Goal: Book appointment/travel/reservation

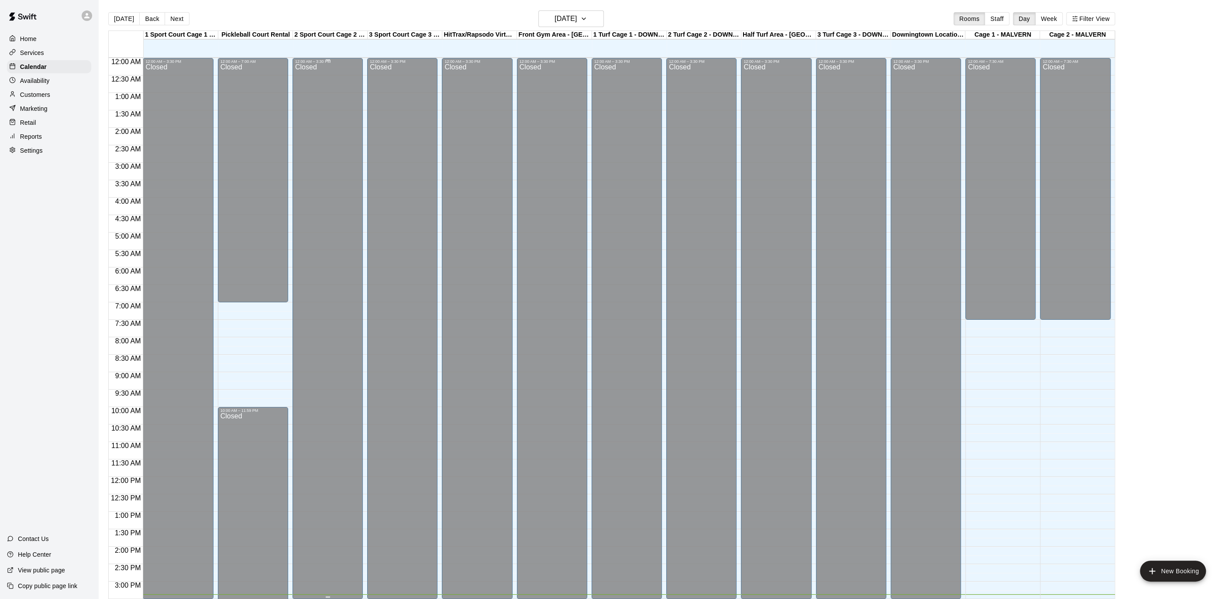
scroll to position [260, 0]
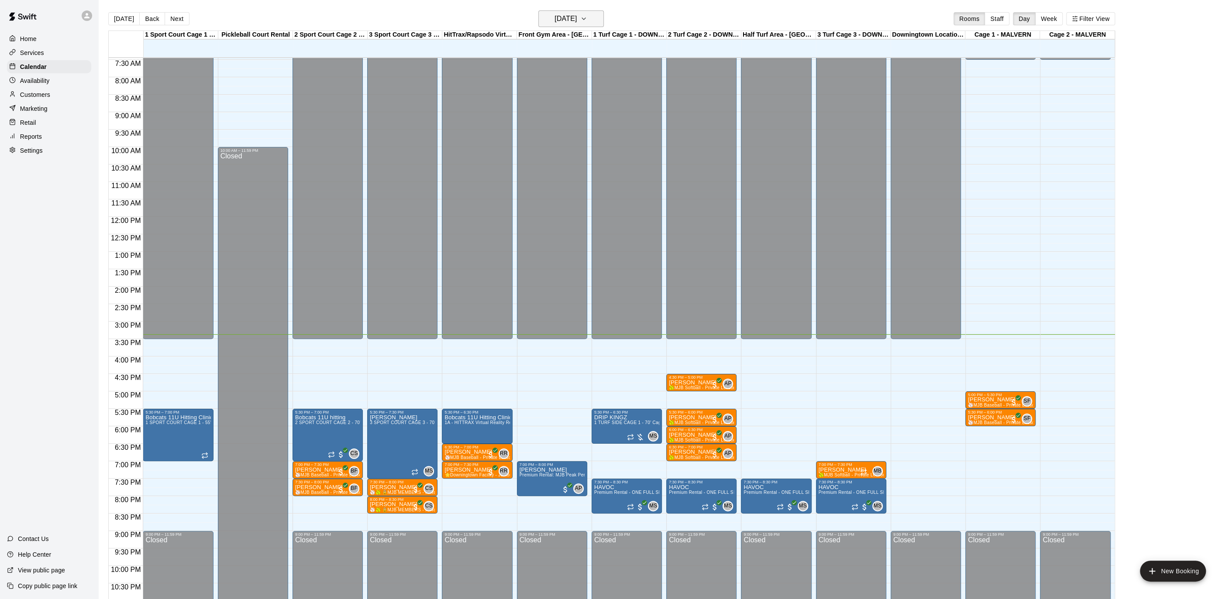
click at [604, 21] on button "[DATE]" at bounding box center [570, 18] width 65 height 17
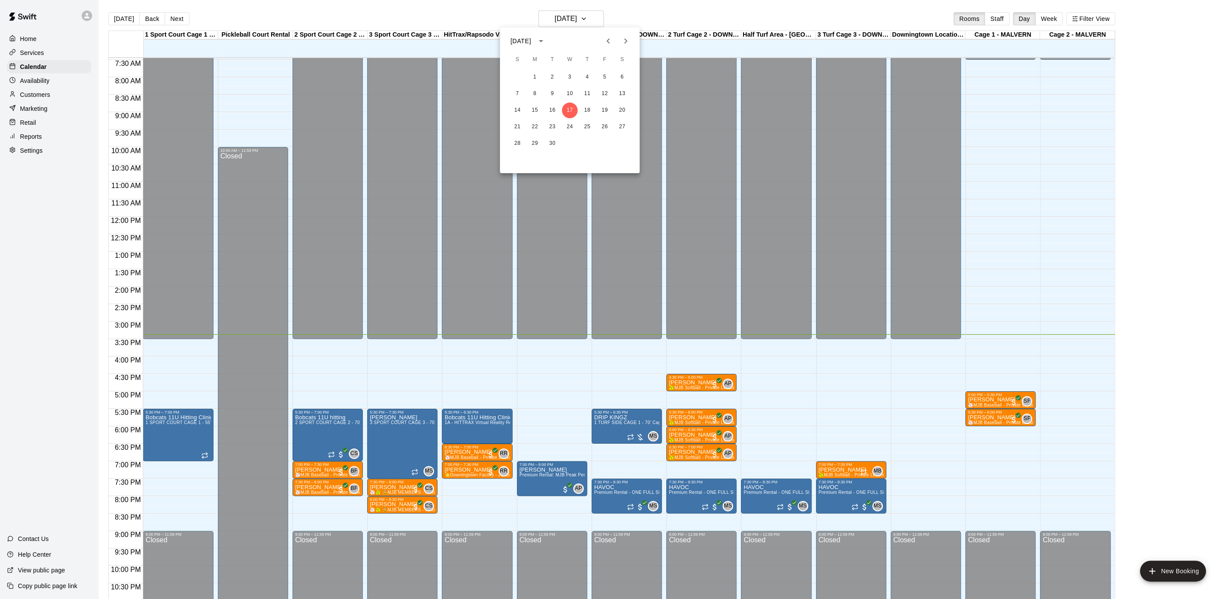
click at [627, 46] on button "Next month" at bounding box center [625, 40] width 17 height 17
click at [536, 108] on button "13" at bounding box center [535, 111] width 16 height 16
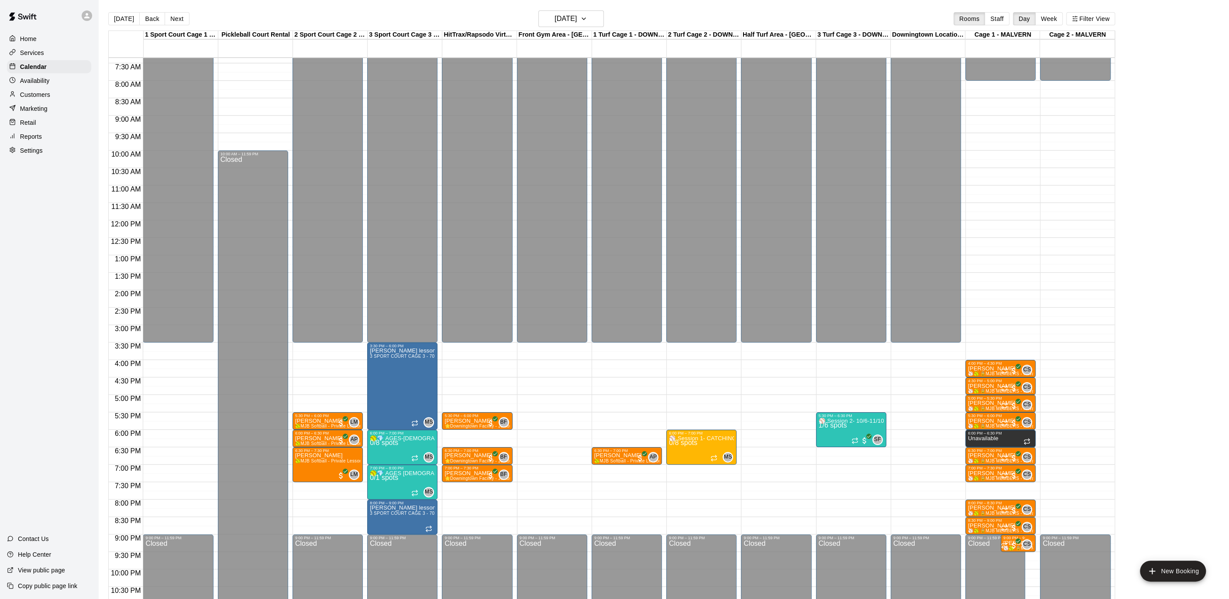
scroll to position [257, 0]
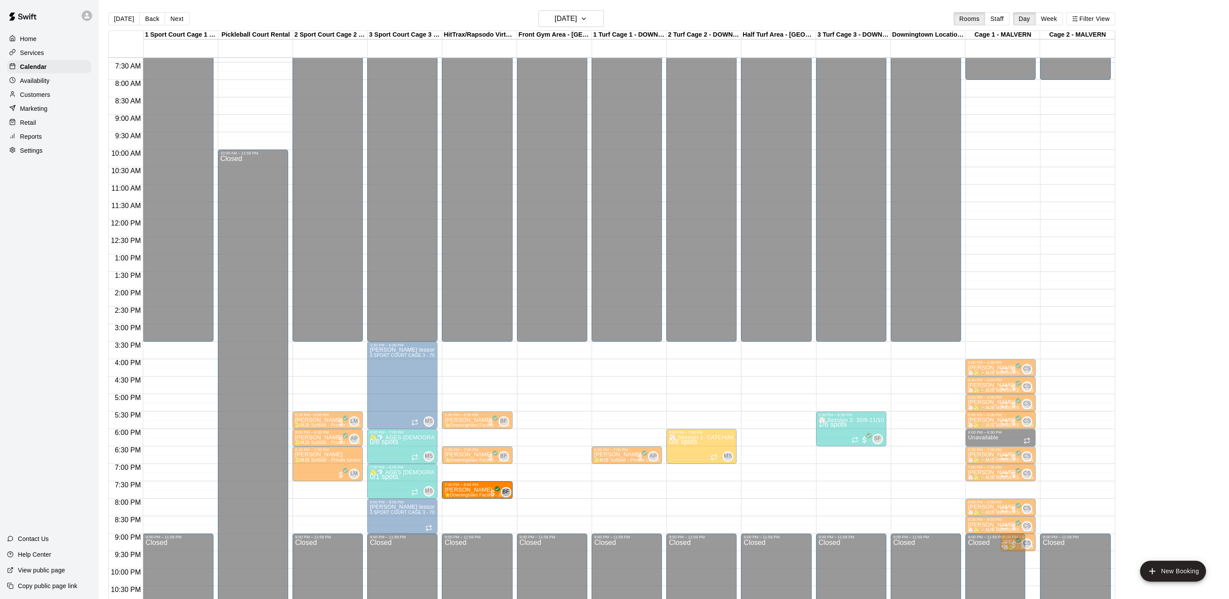
drag, startPoint x: 466, startPoint y: 487, endPoint x: 463, endPoint y: 496, distance: 9.4
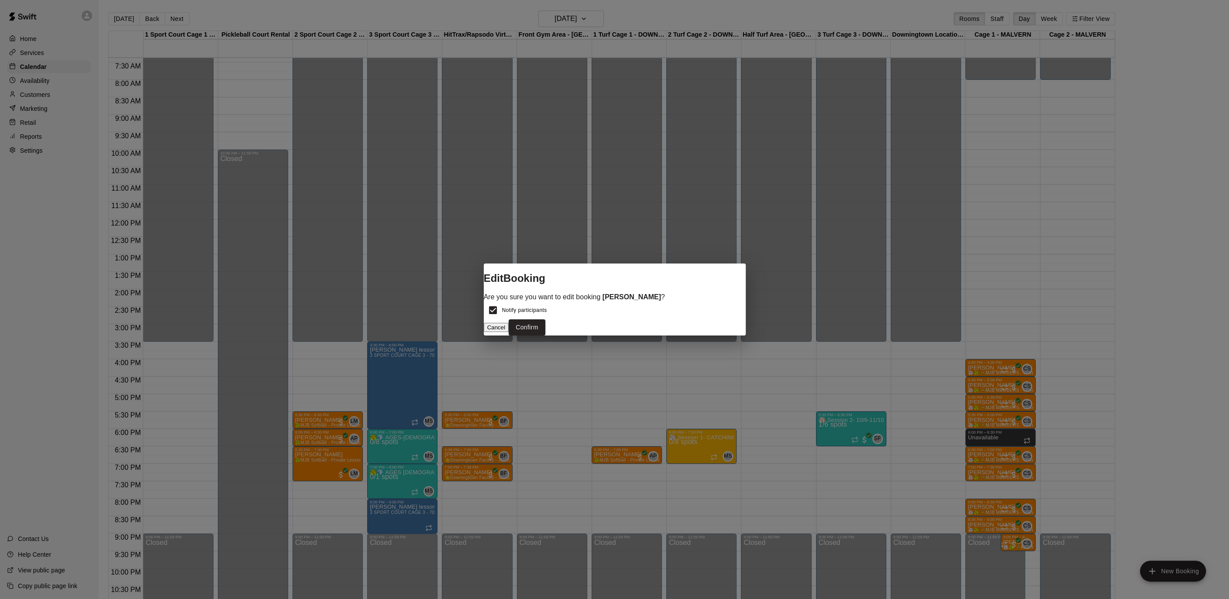
click at [545, 322] on button "Confirm" at bounding box center [526, 327] width 37 height 16
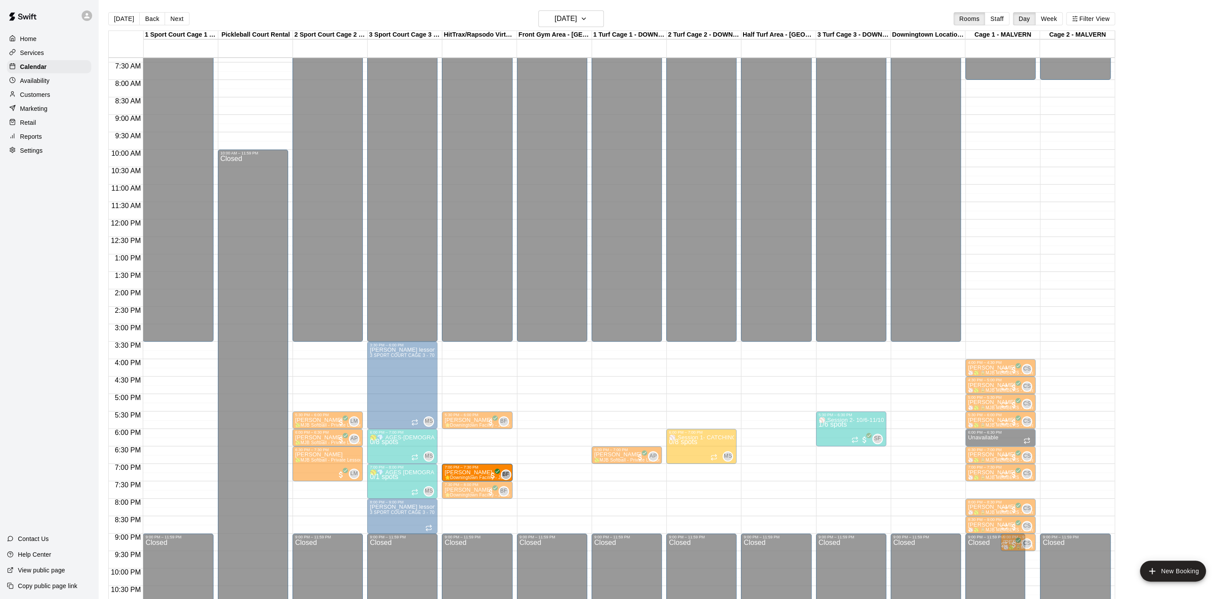
drag, startPoint x: 485, startPoint y: 456, endPoint x: 483, endPoint y: 476, distance: 20.6
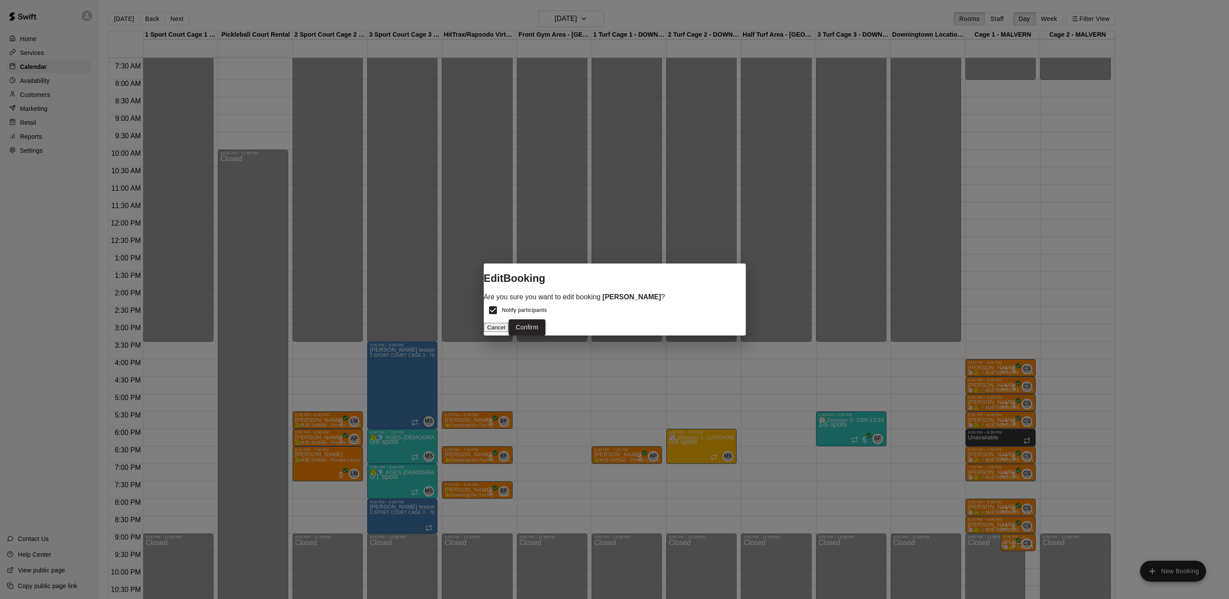
click at [545, 328] on button "Confirm" at bounding box center [526, 327] width 37 height 16
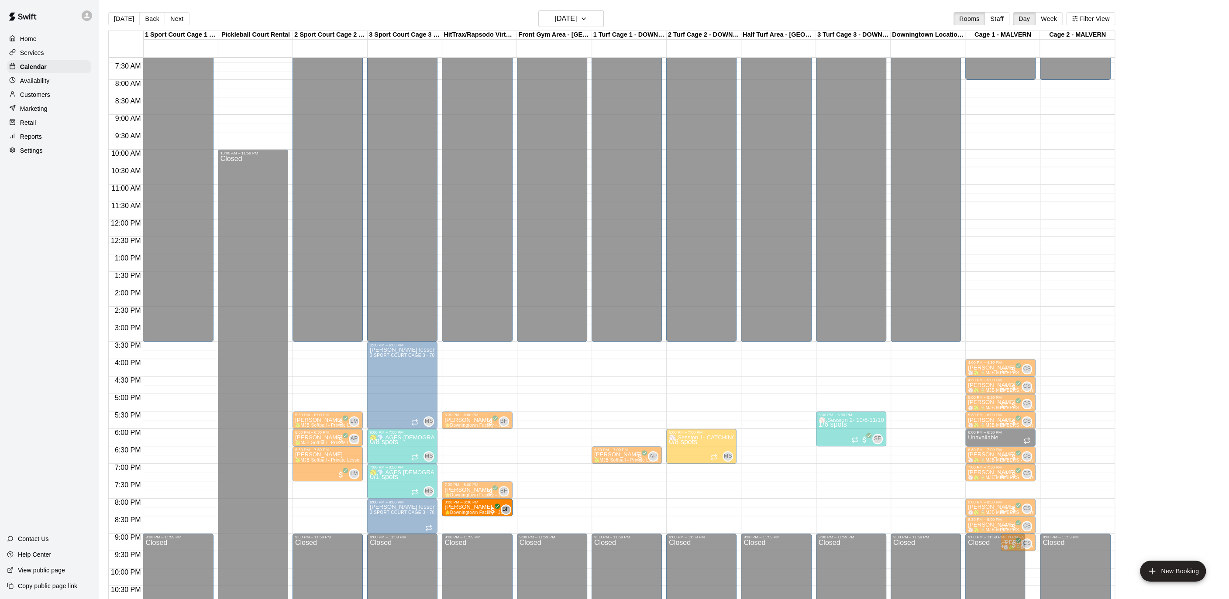
drag, startPoint x: 474, startPoint y: 481, endPoint x: 473, endPoint y: 509, distance: 28.4
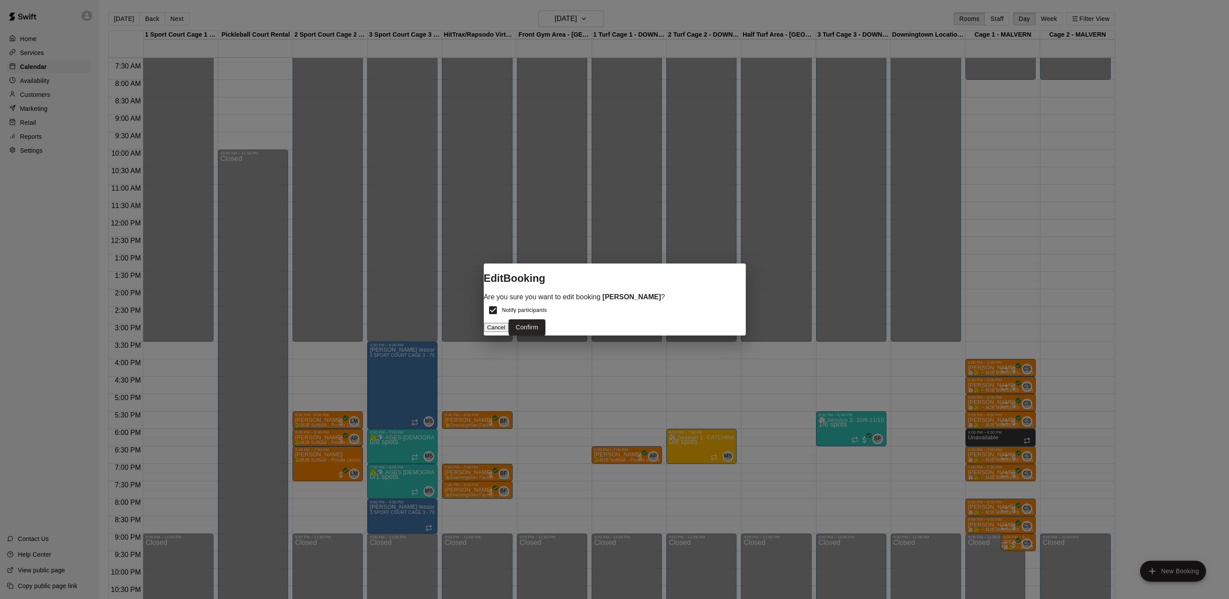
click at [545, 326] on button "Confirm" at bounding box center [526, 327] width 37 height 16
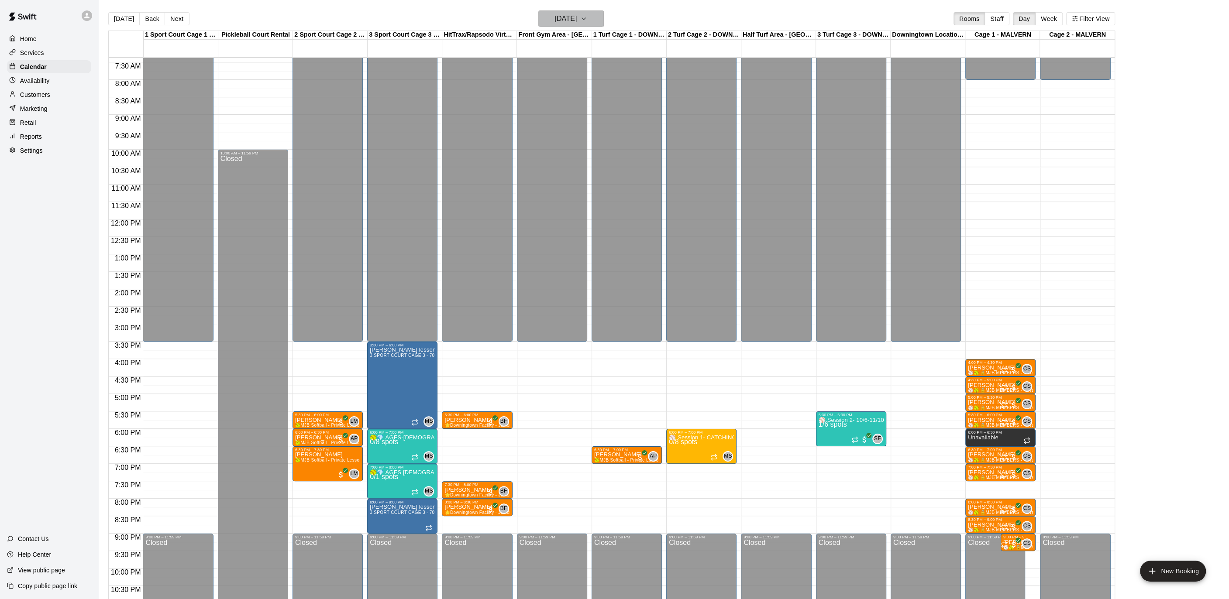
click at [587, 15] on icon "button" at bounding box center [583, 19] width 7 height 10
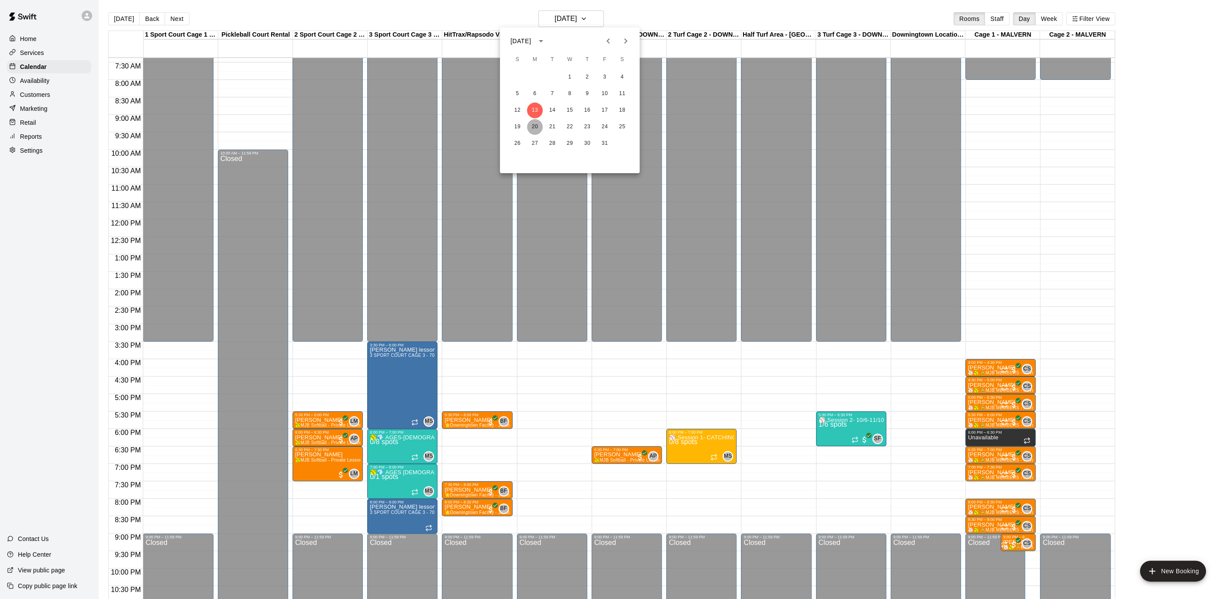
click at [536, 127] on button "20" at bounding box center [535, 127] width 16 height 16
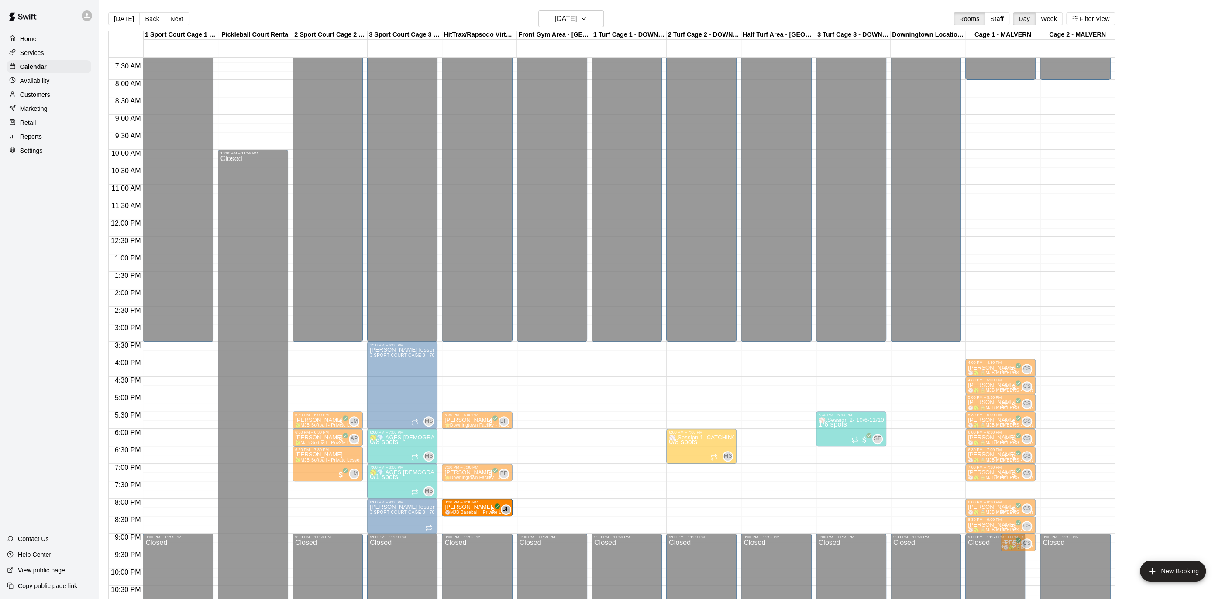
drag, startPoint x: 630, startPoint y: 454, endPoint x: 475, endPoint y: 509, distance: 164.0
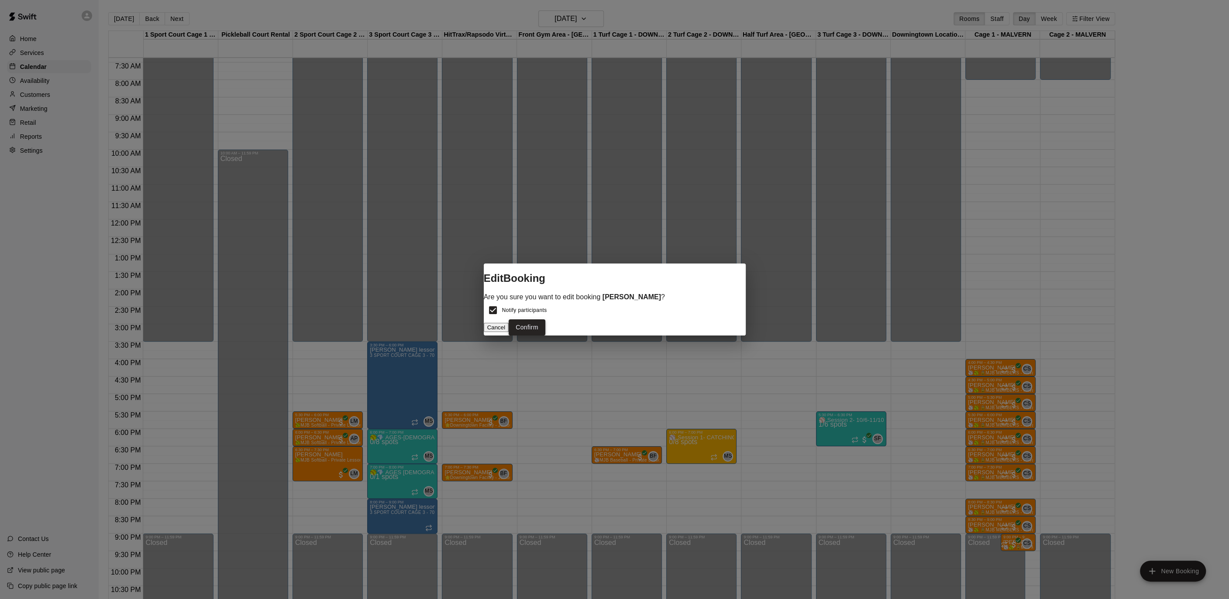
click at [545, 323] on button "Confirm" at bounding box center [526, 327] width 37 height 16
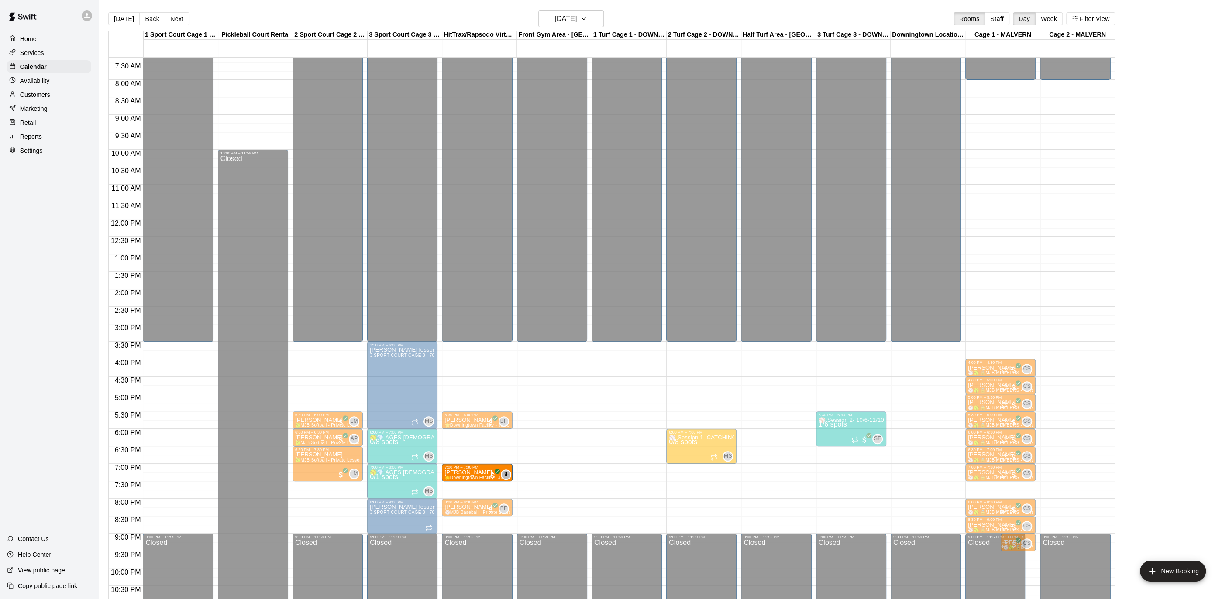
drag, startPoint x: 479, startPoint y: 466, endPoint x: 487, endPoint y: 467, distance: 8.3
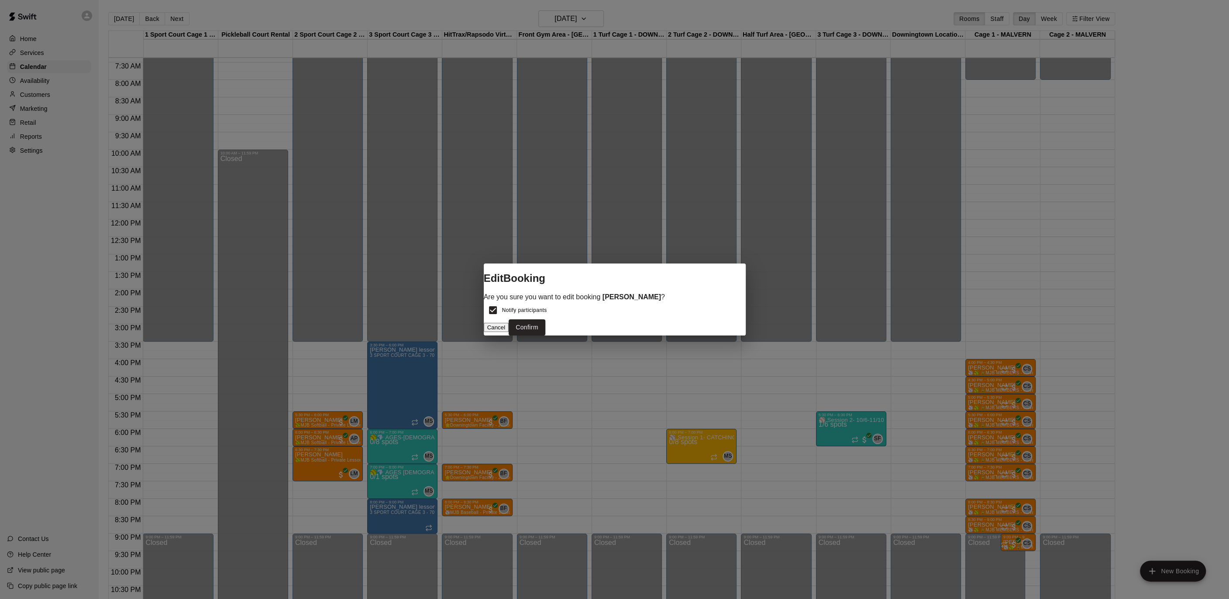
click at [509, 326] on button "Cancel" at bounding box center [496, 327] width 25 height 9
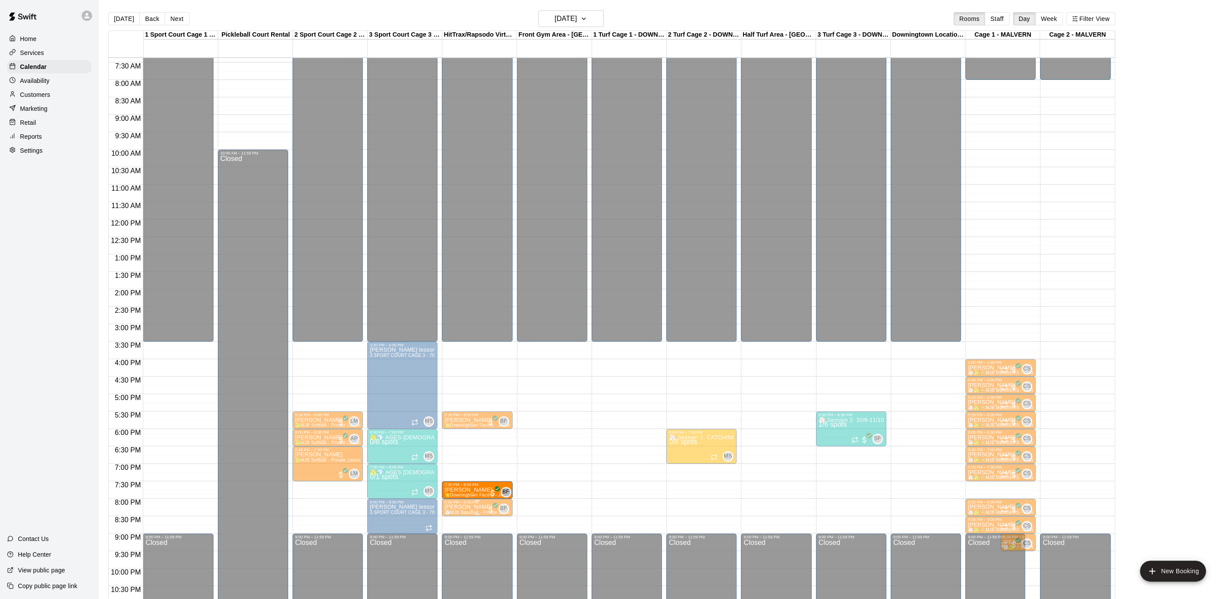
drag, startPoint x: 473, startPoint y: 488, endPoint x: 472, endPoint y: 499, distance: 10.9
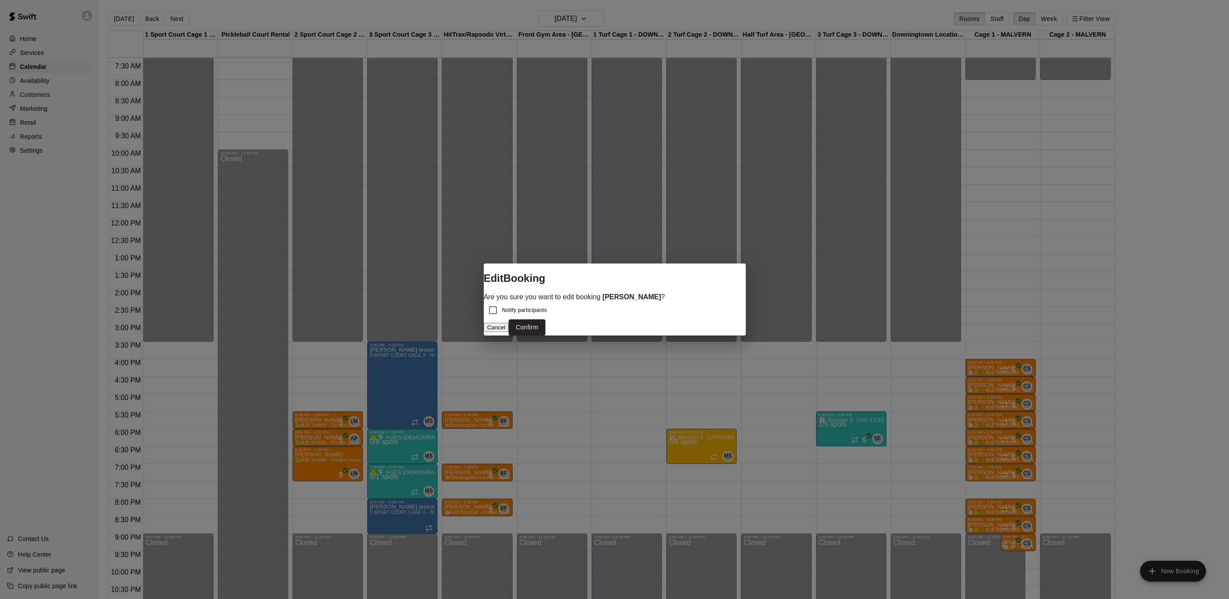
click at [545, 324] on button "Confirm" at bounding box center [526, 327] width 37 height 16
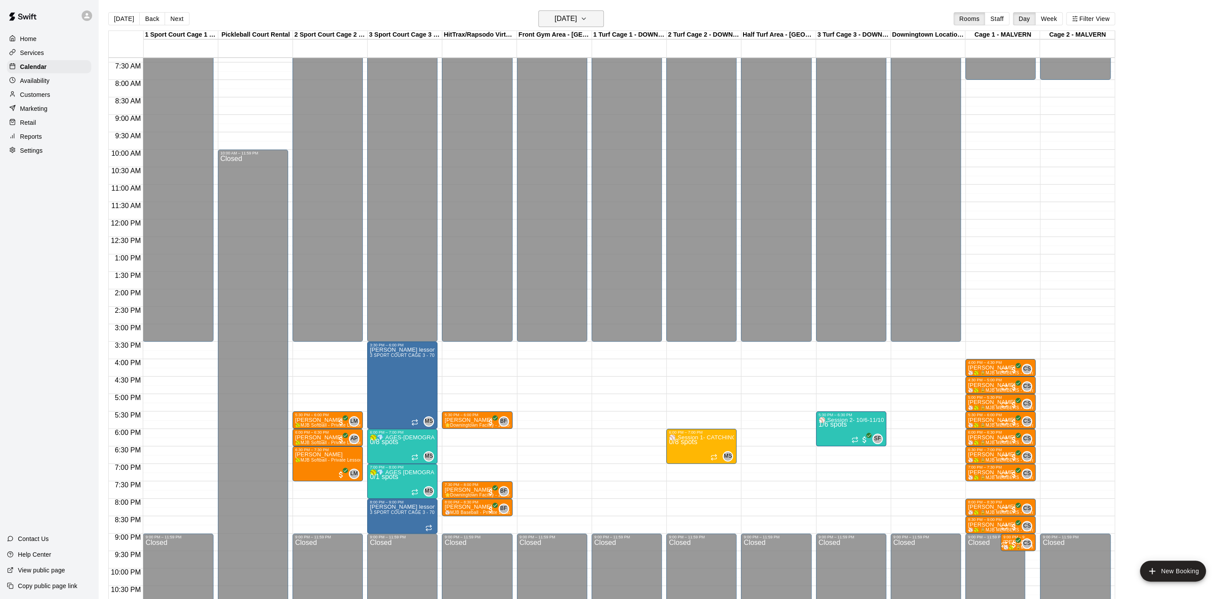
click at [587, 21] on icon "button" at bounding box center [583, 19] width 7 height 10
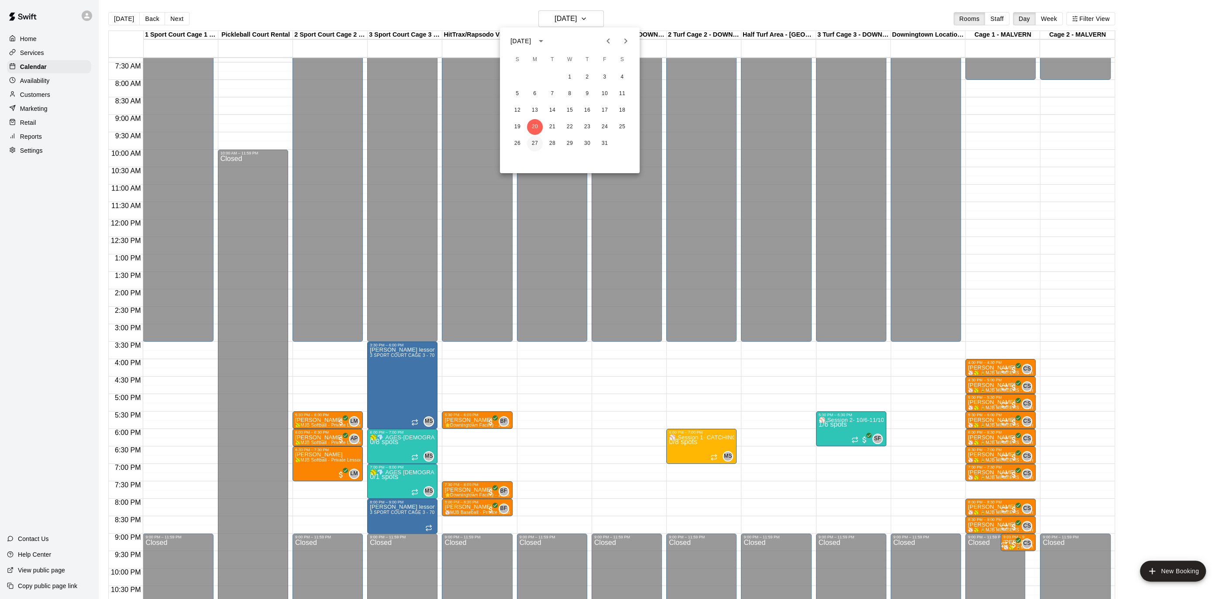
click at [534, 138] on button "27" at bounding box center [535, 144] width 16 height 16
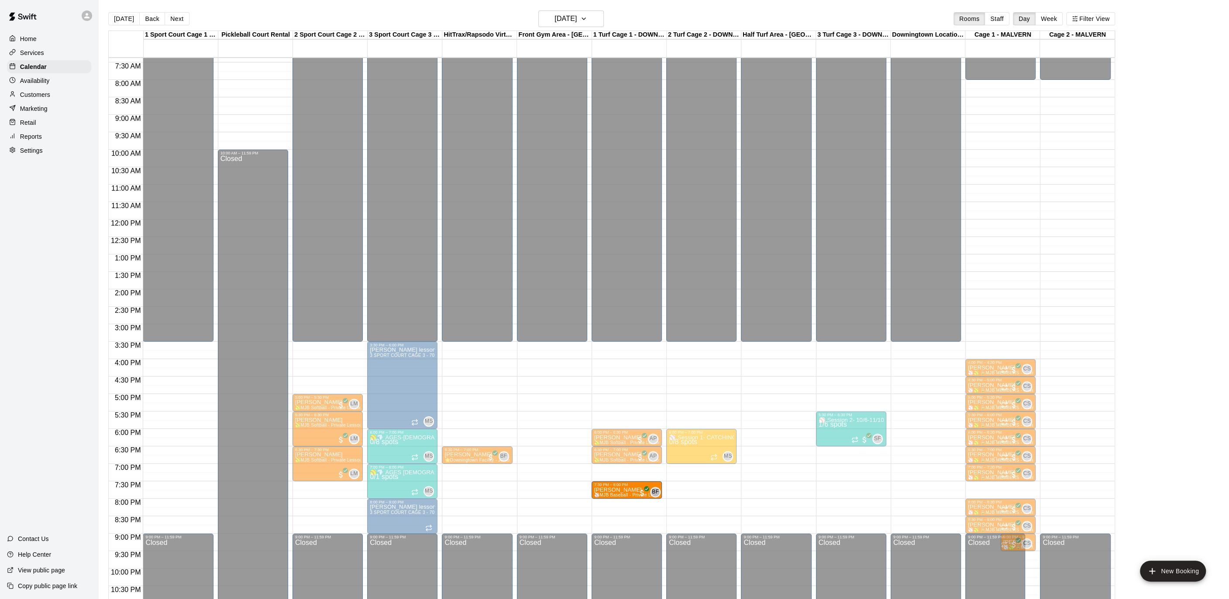
drag, startPoint x: 627, startPoint y: 473, endPoint x: 626, endPoint y: 497, distance: 24.0
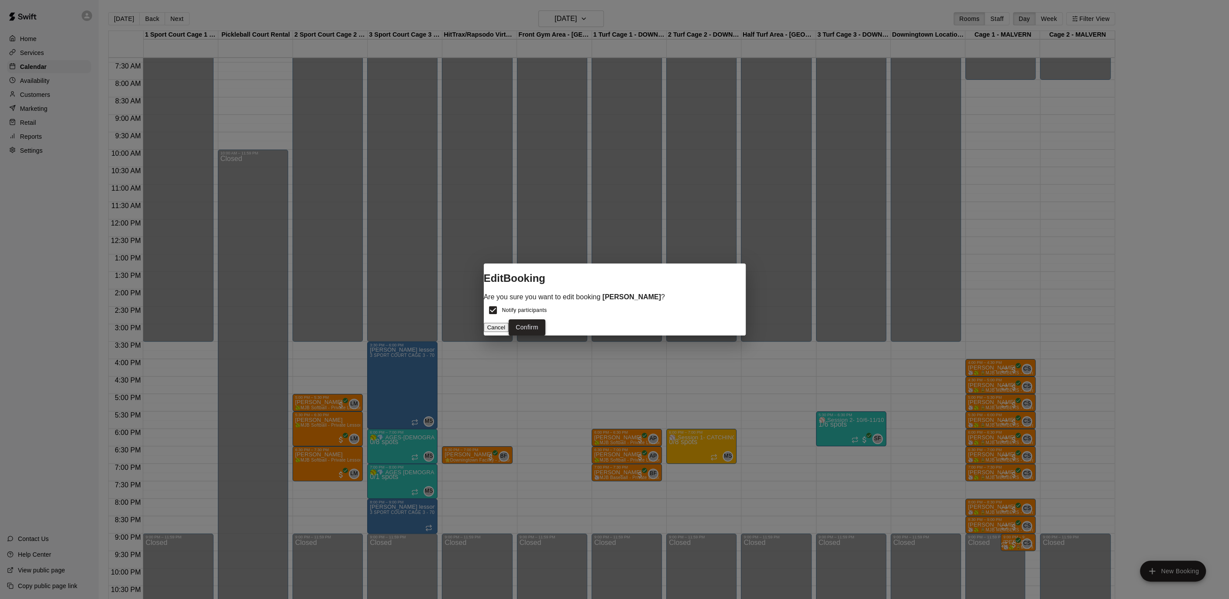
click at [545, 324] on button "Confirm" at bounding box center [526, 327] width 37 height 16
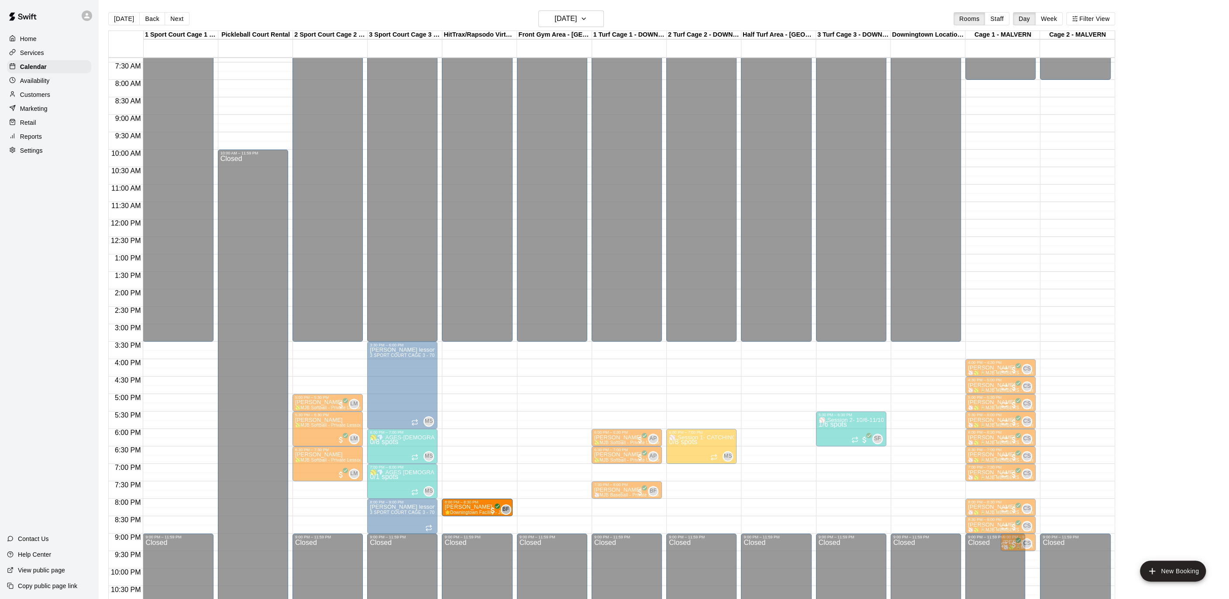
drag, startPoint x: 482, startPoint y: 456, endPoint x: 482, endPoint y: 515, distance: 58.5
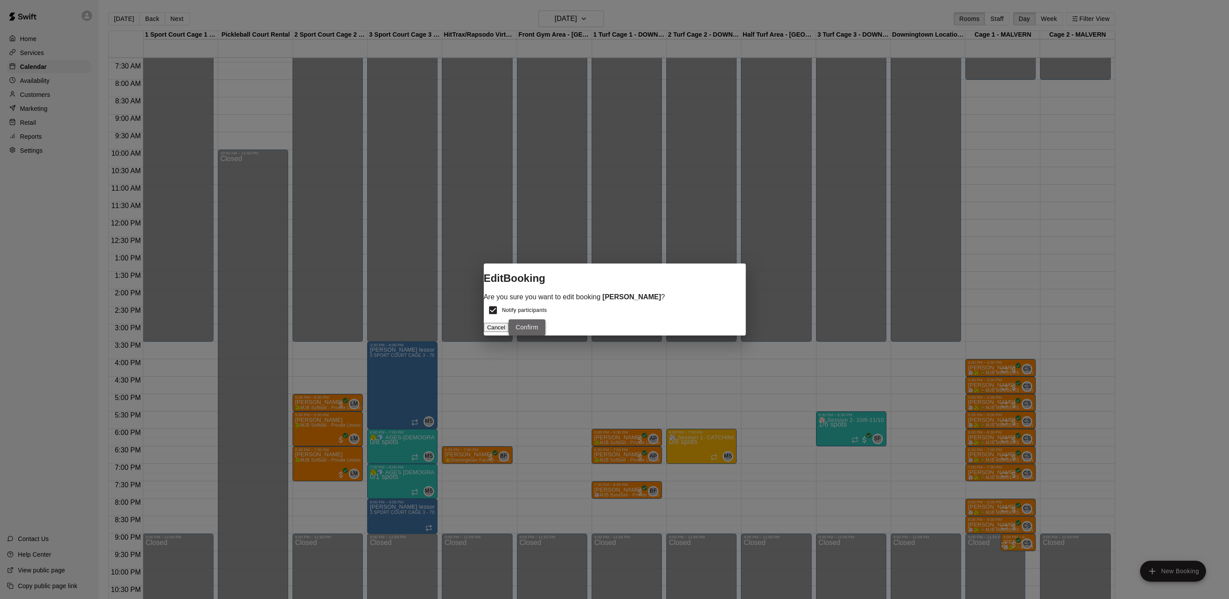
click at [545, 330] on button "Confirm" at bounding box center [526, 327] width 37 height 16
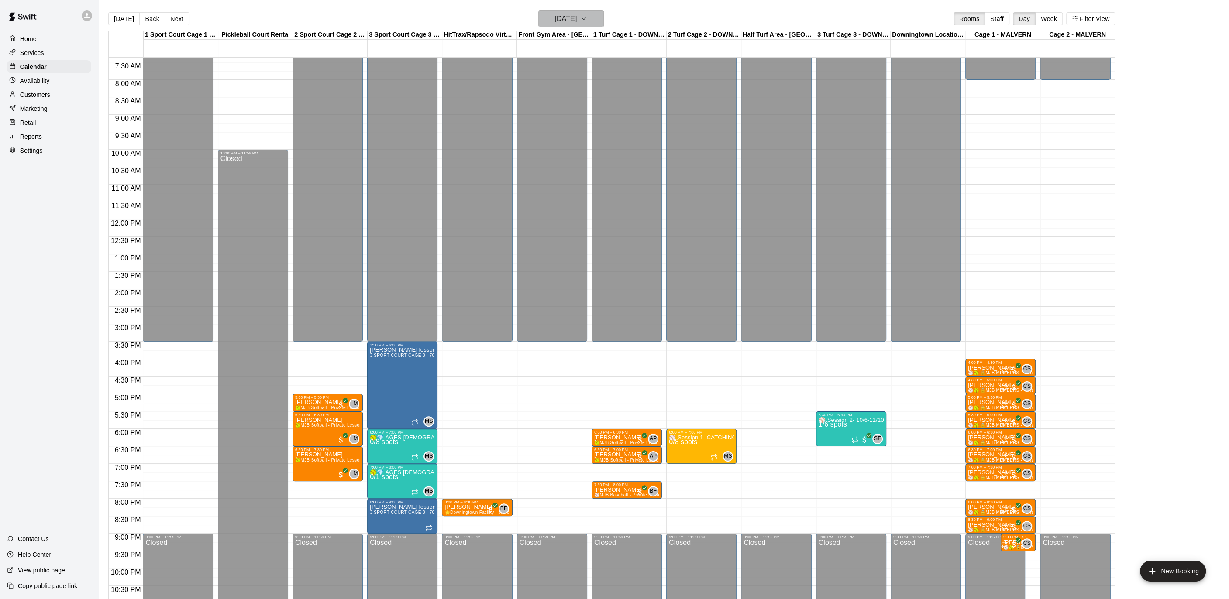
click at [587, 19] on icon "button" at bounding box center [583, 19] width 7 height 10
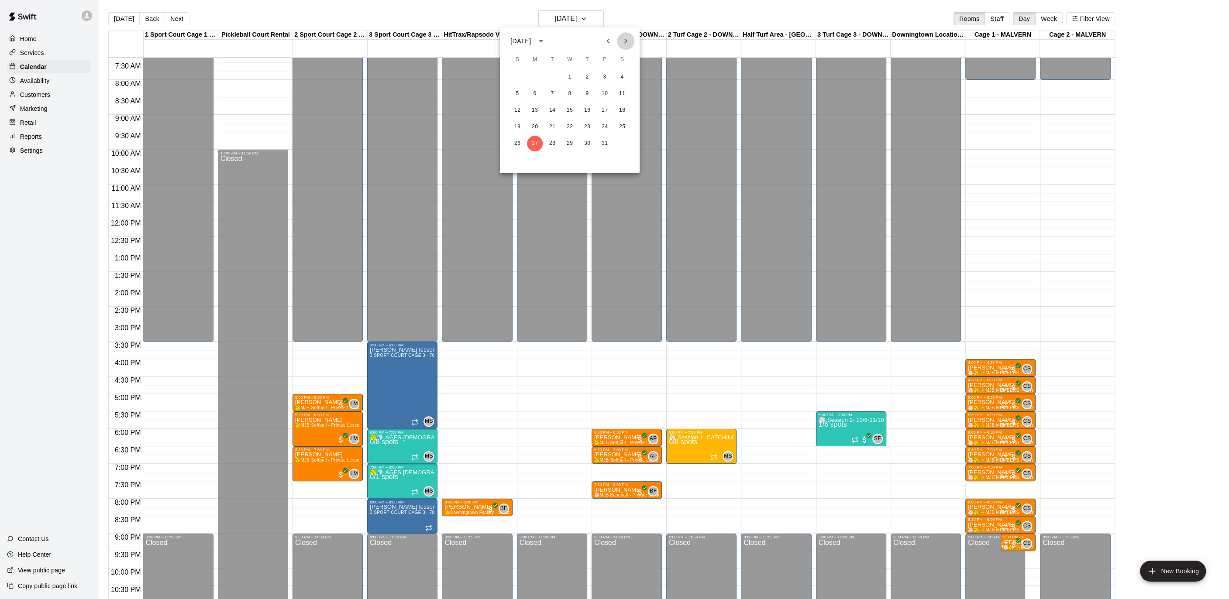
click at [621, 44] on icon "Next month" at bounding box center [625, 41] width 10 height 10
click at [533, 99] on button "3" at bounding box center [535, 94] width 16 height 16
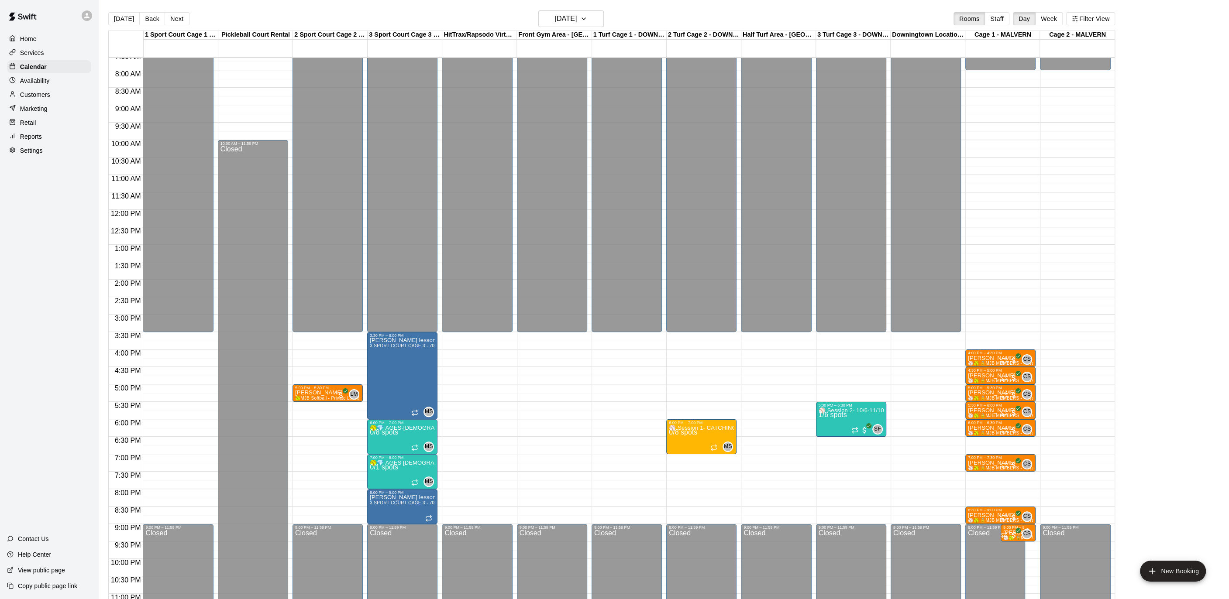
scroll to position [268, 0]
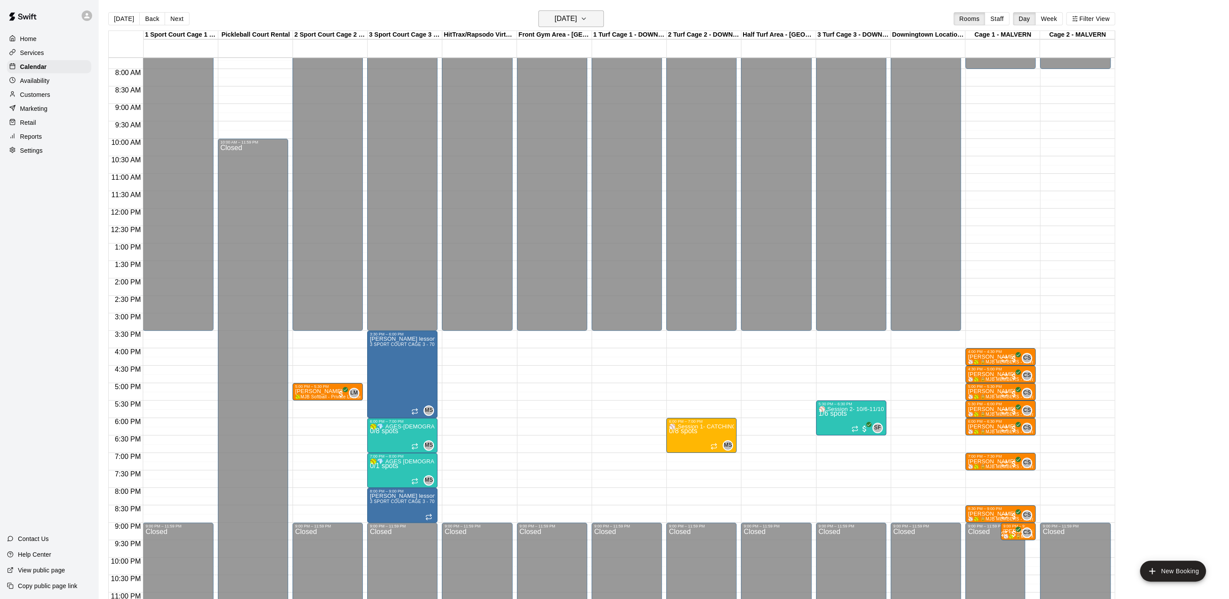
click at [591, 17] on button "[DATE]" at bounding box center [570, 18] width 65 height 17
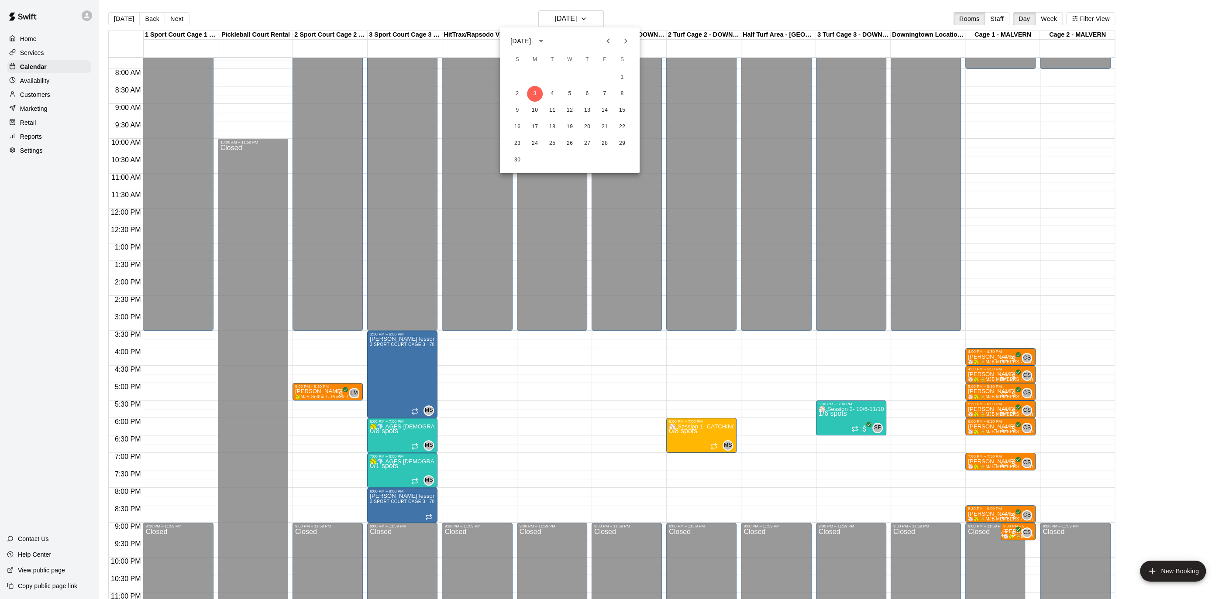
click at [608, 41] on icon "Previous month" at bounding box center [607, 40] width 3 height 5
click at [576, 103] on div "14 15 16 17 18 19 20" at bounding box center [570, 111] width 140 height 16
click at [573, 106] on button "17" at bounding box center [570, 111] width 16 height 16
